Goal: Navigation & Orientation: Find specific page/section

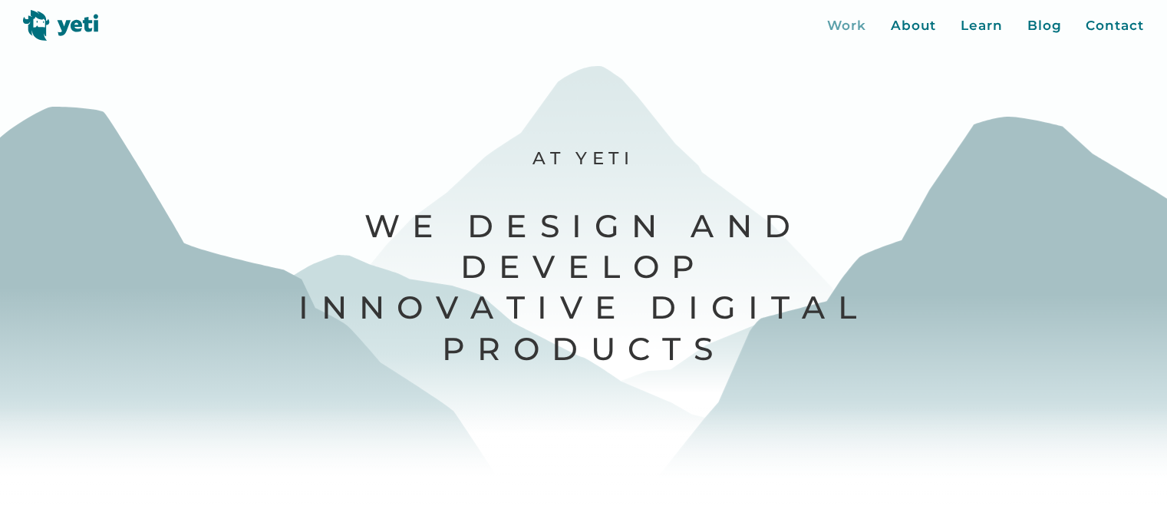
click at [844, 25] on div "Work" at bounding box center [846, 26] width 39 height 20
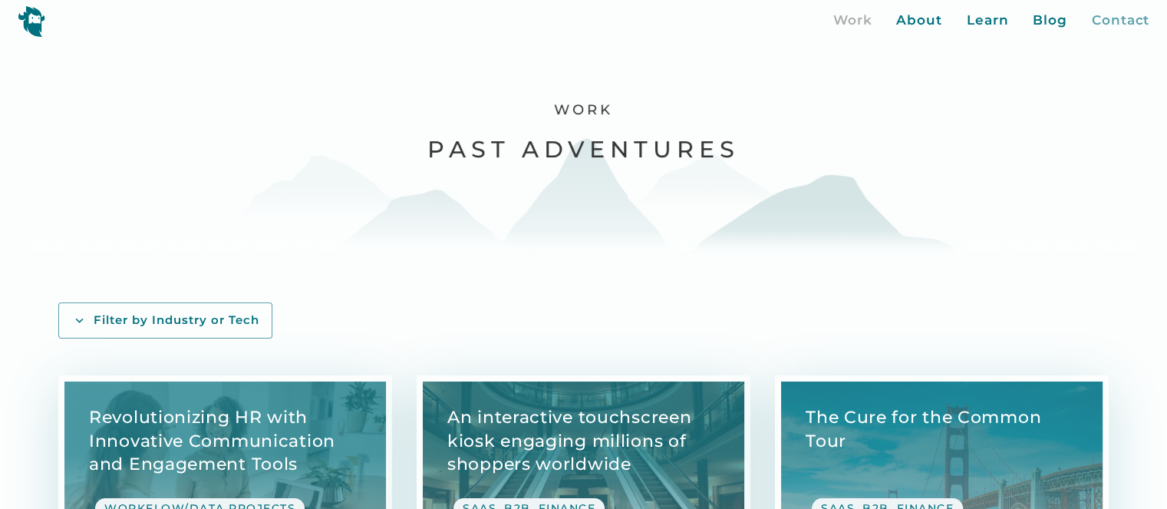
click at [1113, 25] on div "Contact" at bounding box center [1121, 21] width 58 height 20
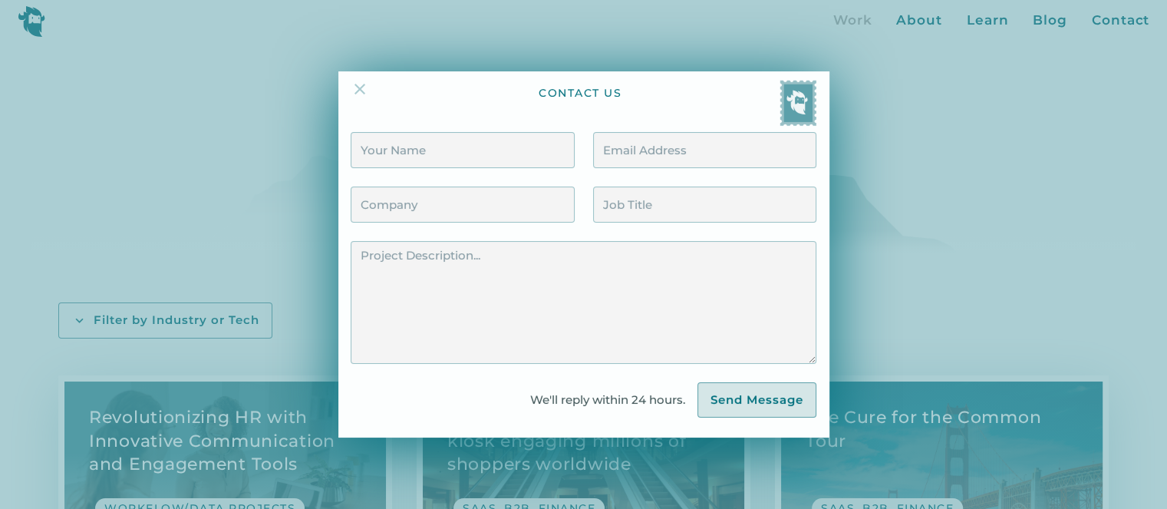
click at [361, 94] on img at bounding box center [360, 89] width 18 height 18
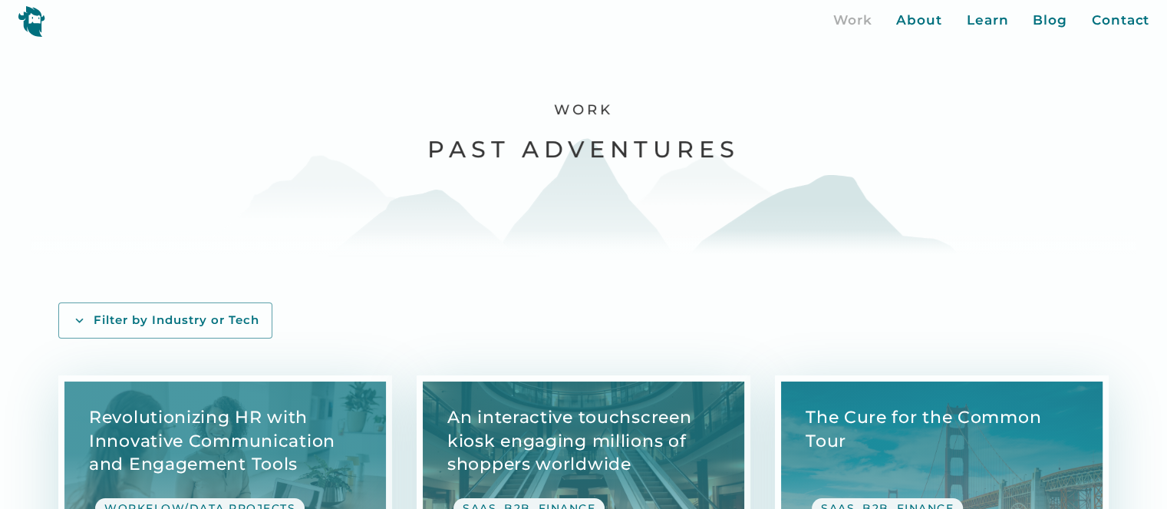
click at [26, 30] on img at bounding box center [32, 20] width 28 height 31
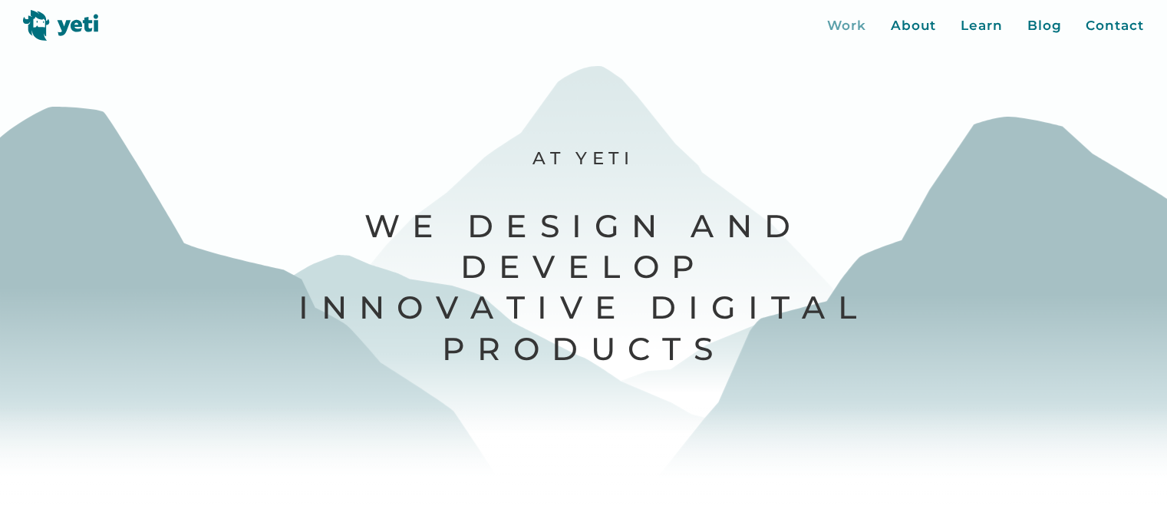
click at [845, 27] on div "Work" at bounding box center [846, 26] width 39 height 20
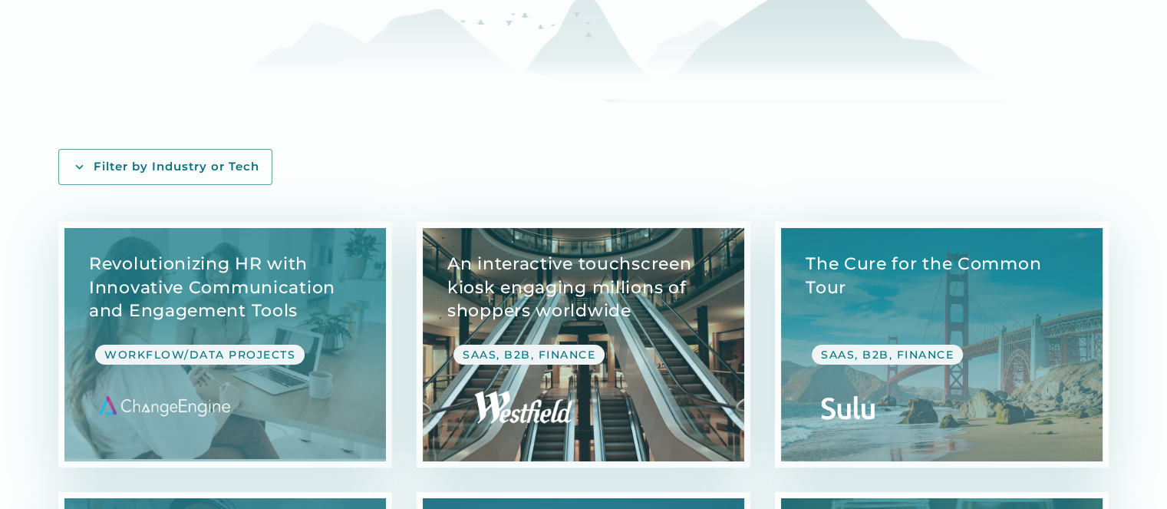
scroll to position [230, 0]
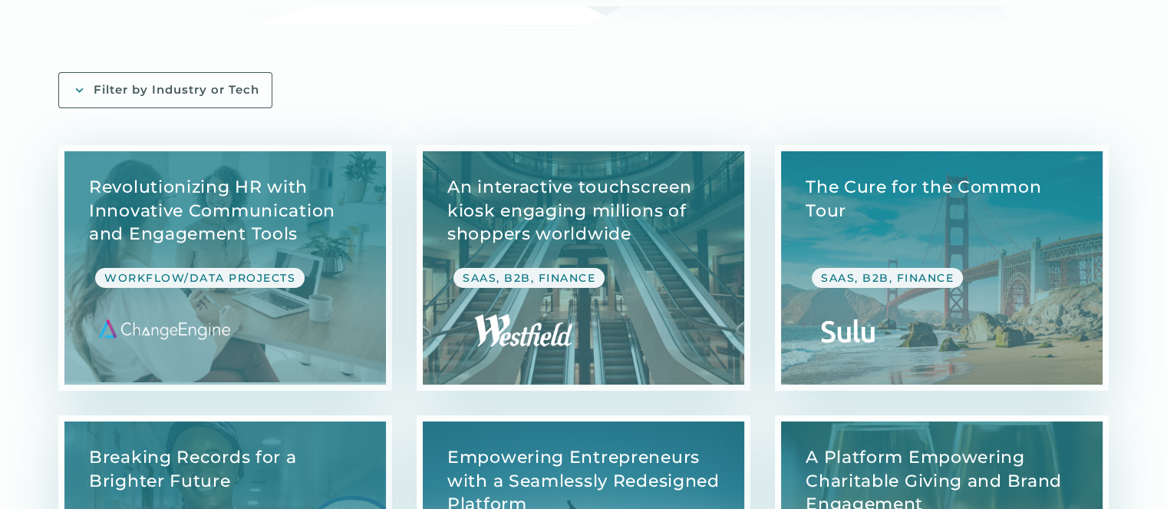
click at [81, 91] on img at bounding box center [79, 90] width 16 height 16
